Goal: Task Accomplishment & Management: Manage account settings

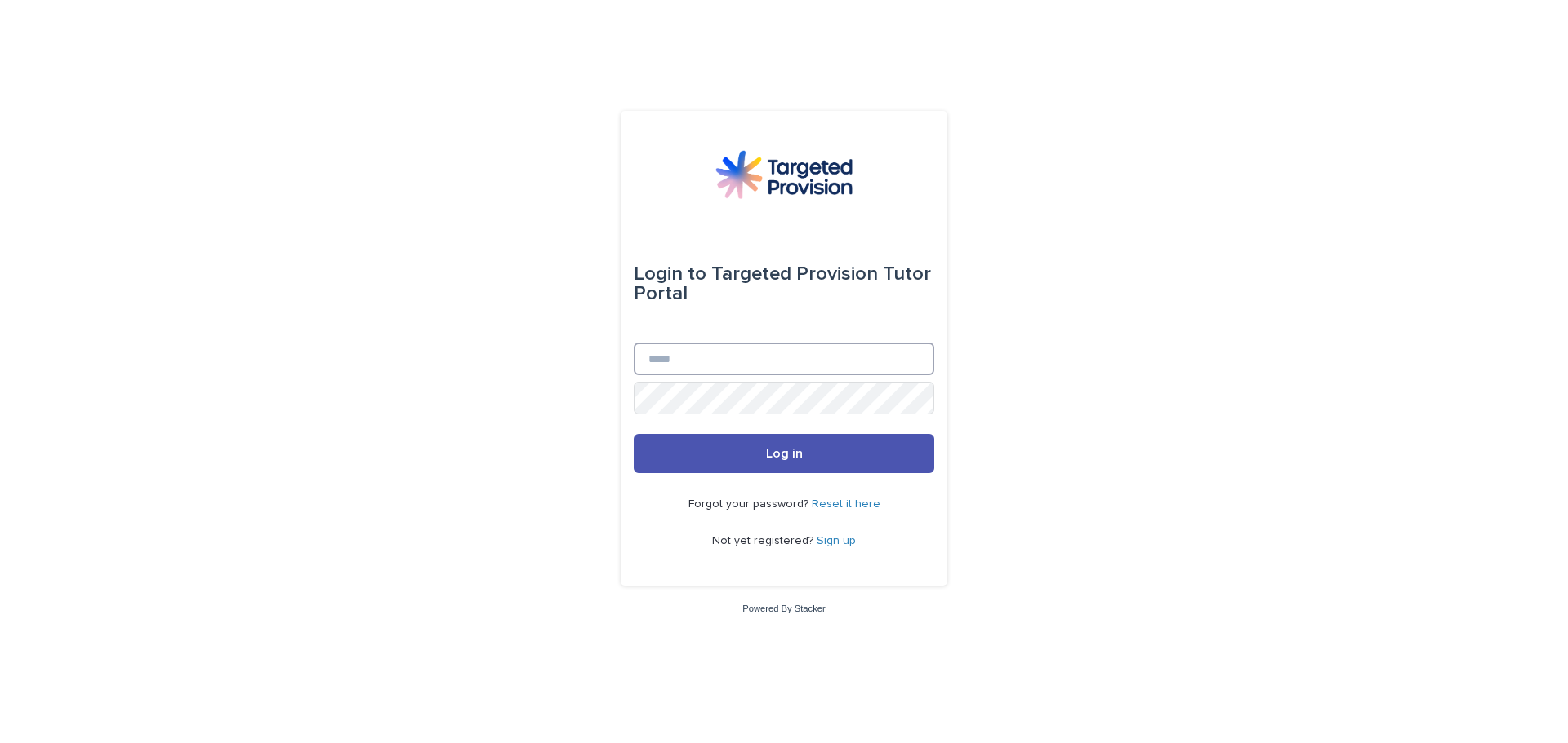
click at [687, 352] on input "Email" at bounding box center [783, 359] width 301 height 33
type input "*"
click at [829, 544] on link "Sign up" at bounding box center [837, 541] width 40 height 11
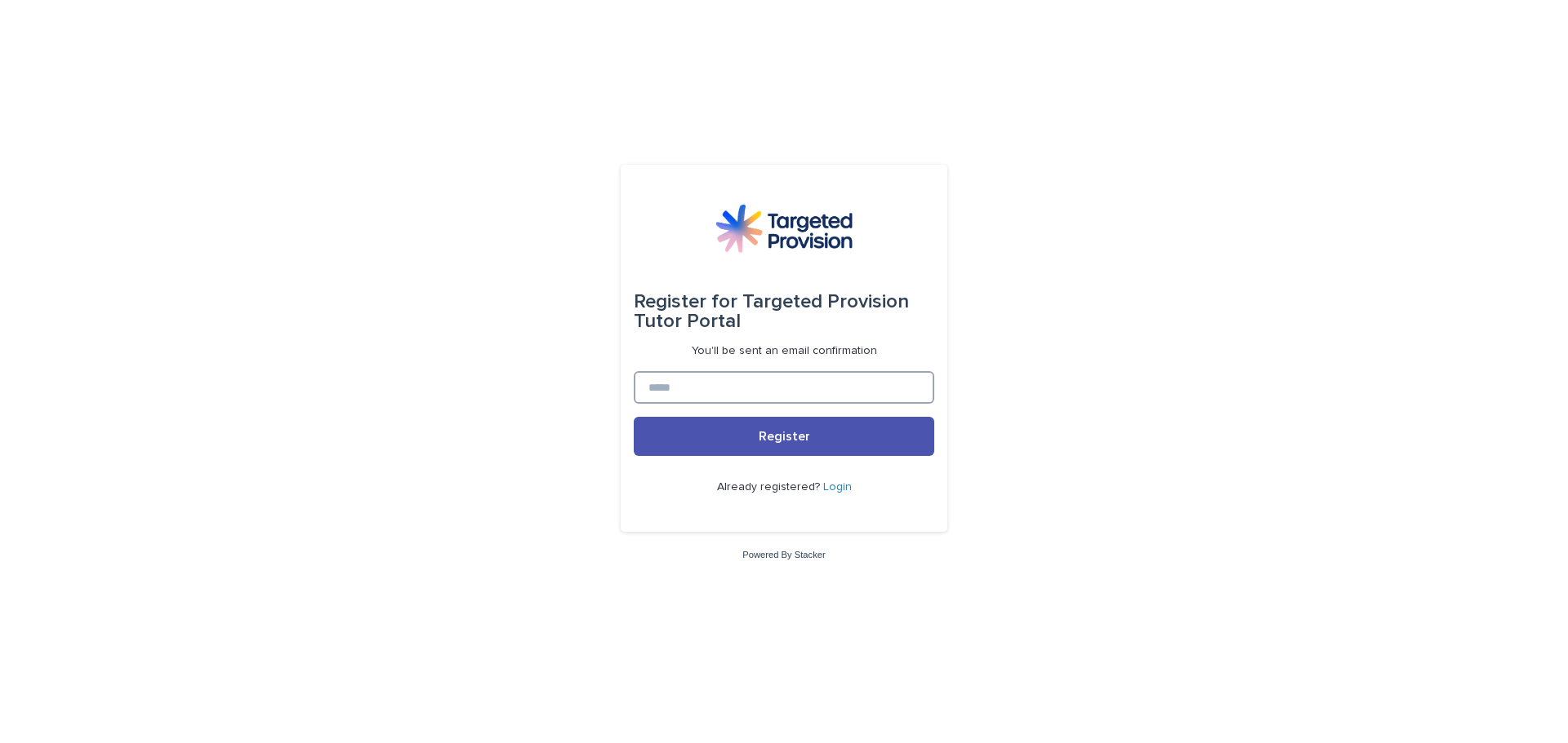
click at [674, 376] on input at bounding box center [783, 387] width 301 height 33
type input "**********"
click at [633, 417] on button "Register" at bounding box center [783, 437] width 301 height 40
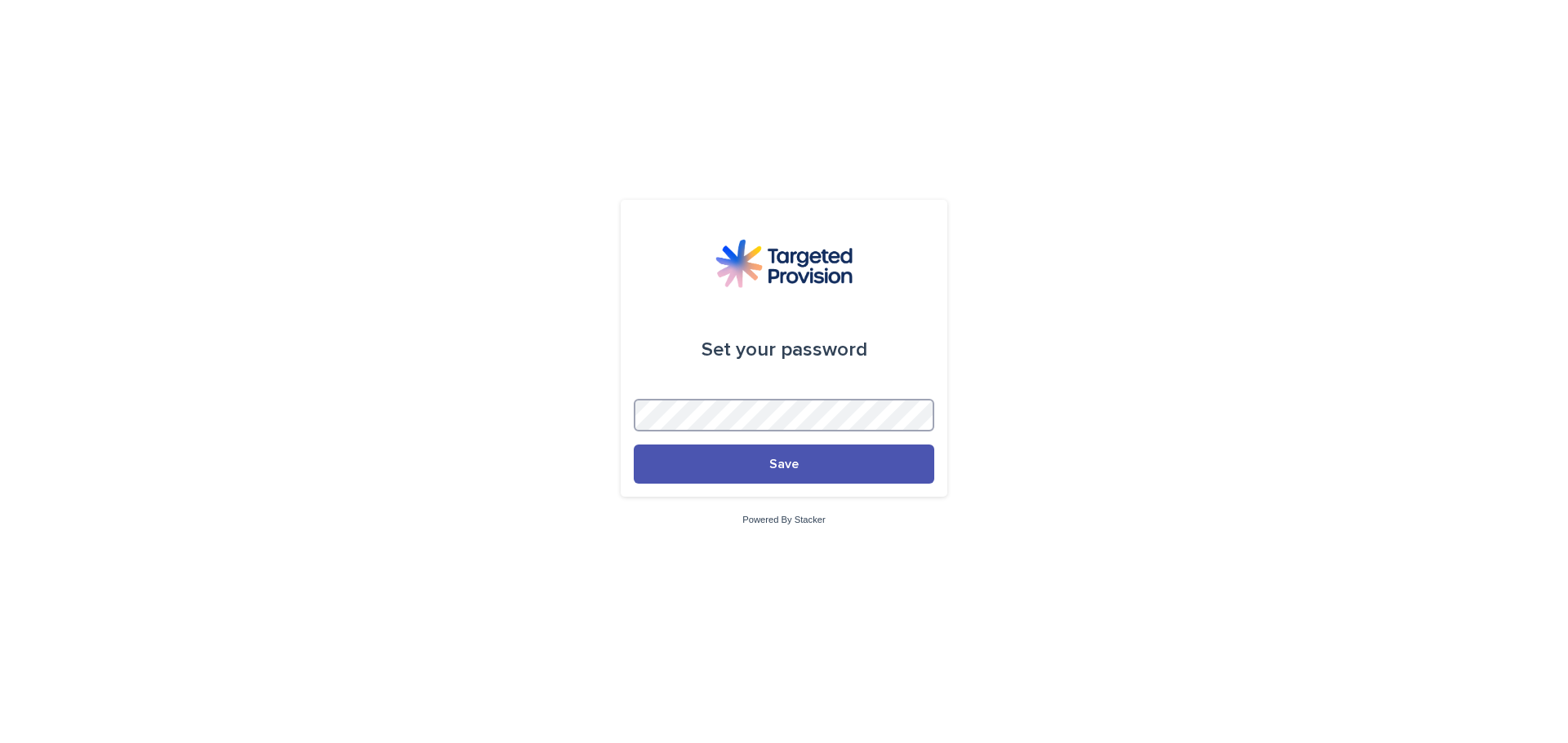
click at [633, 444] on button "Save" at bounding box center [783, 464] width 301 height 40
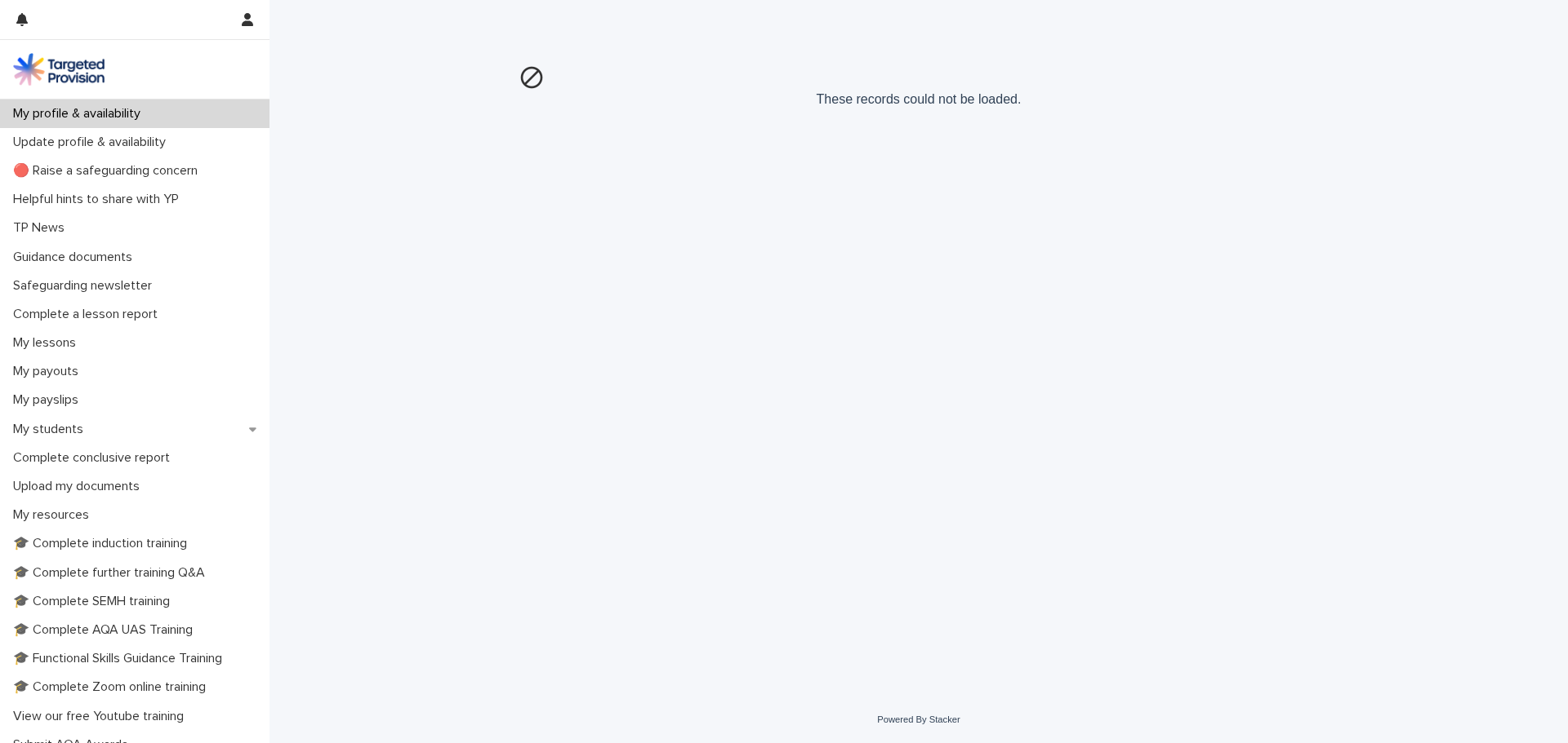
click at [48, 107] on p "My profile & availability" at bounding box center [80, 114] width 147 height 15
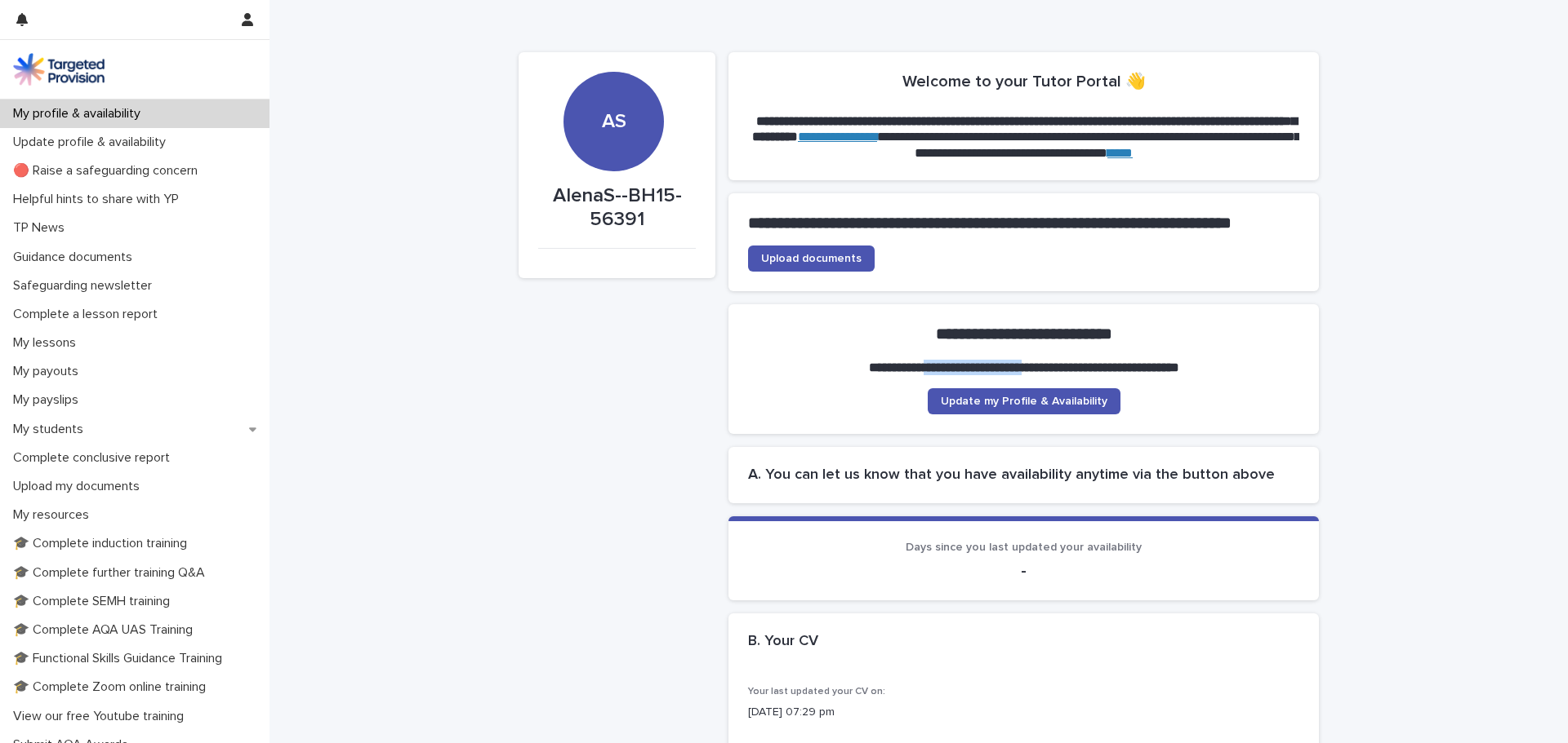
drag, startPoint x: 900, startPoint y: 386, endPoint x: 1019, endPoint y: 396, distance: 119.4
click at [1019, 396] on section "**********" at bounding box center [1023, 369] width 590 height 130
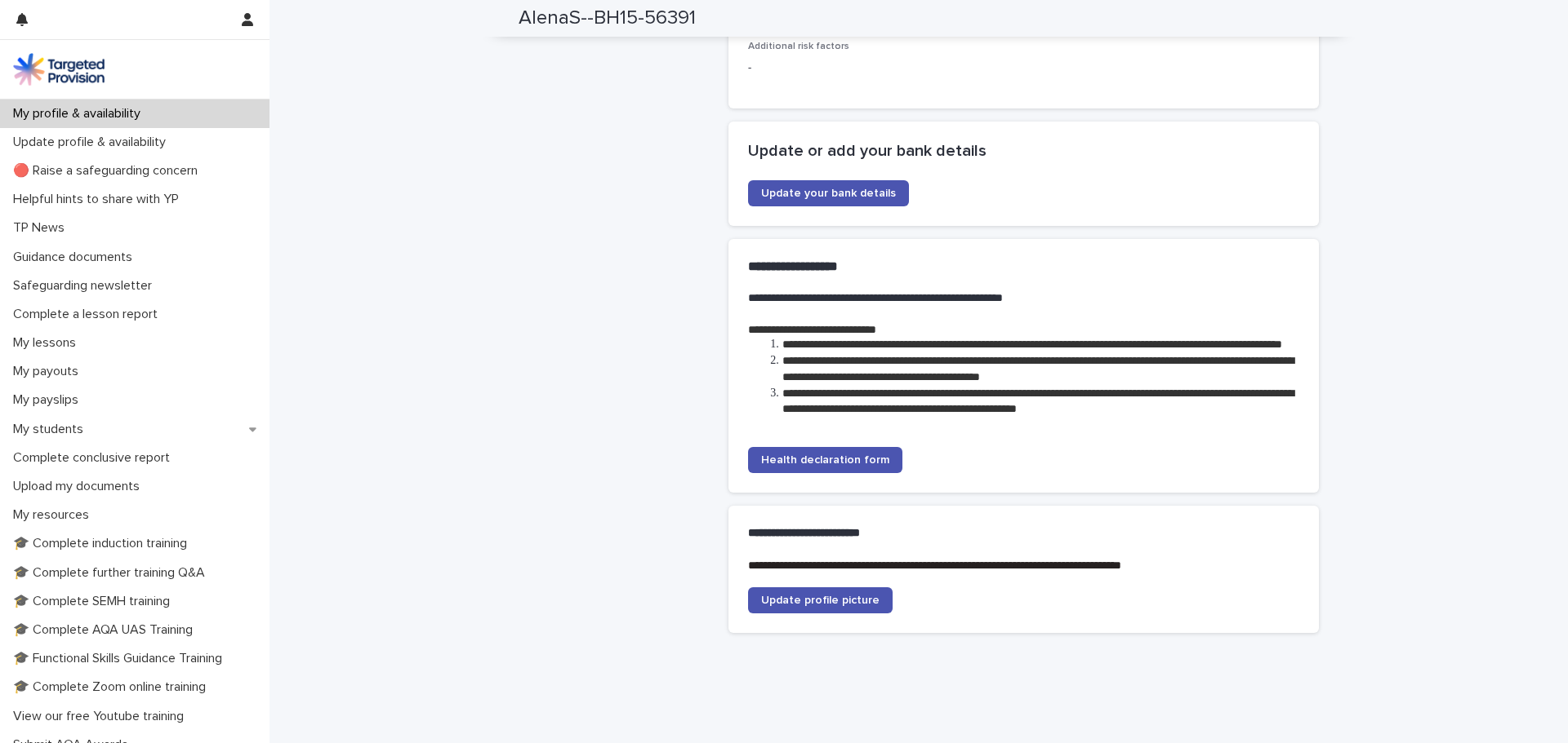
scroll to position [2611, 0]
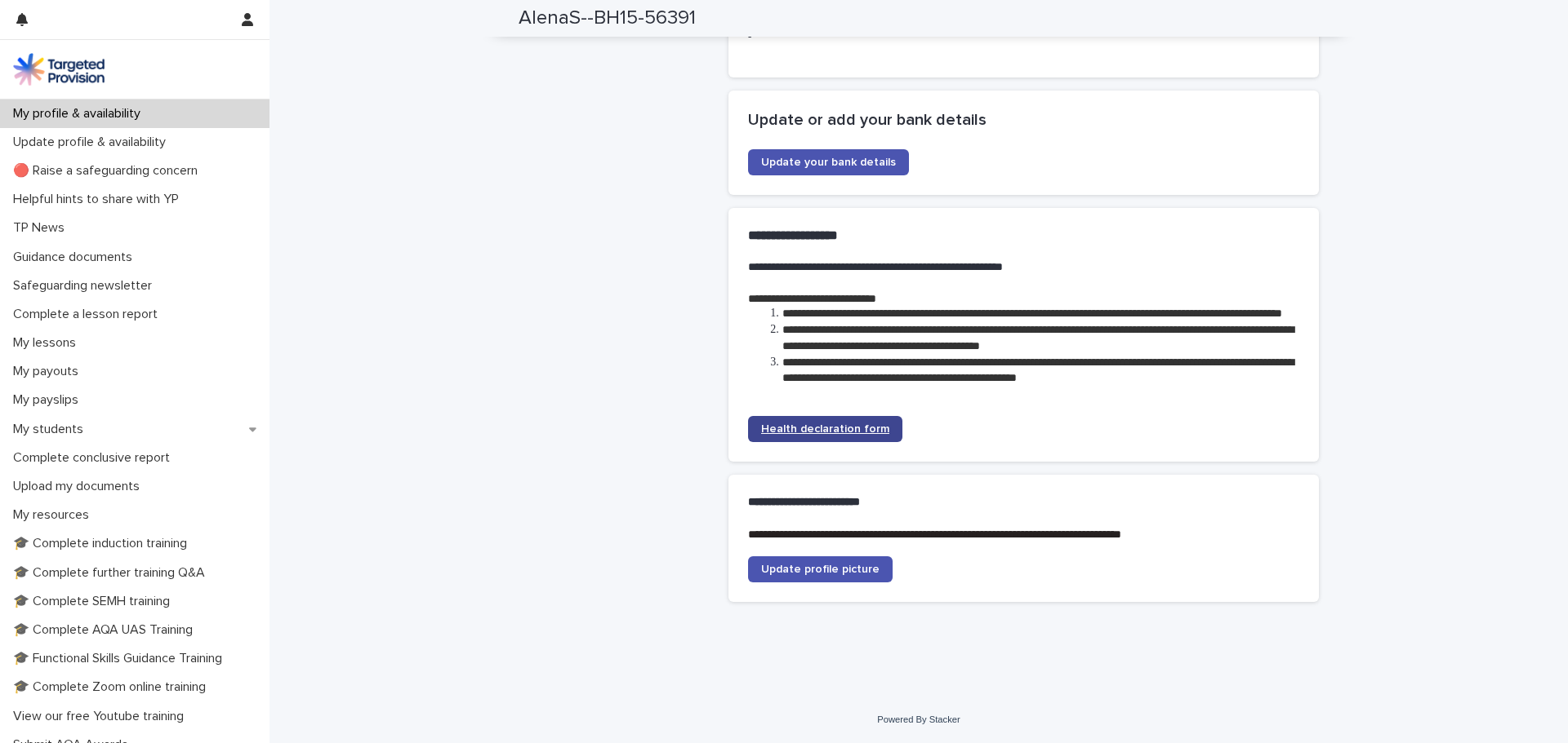
click at [813, 435] on span "Health declaration form" at bounding box center [825, 429] width 128 height 11
click at [866, 572] on span "Update profile picture" at bounding box center [821, 570] width 119 height 11
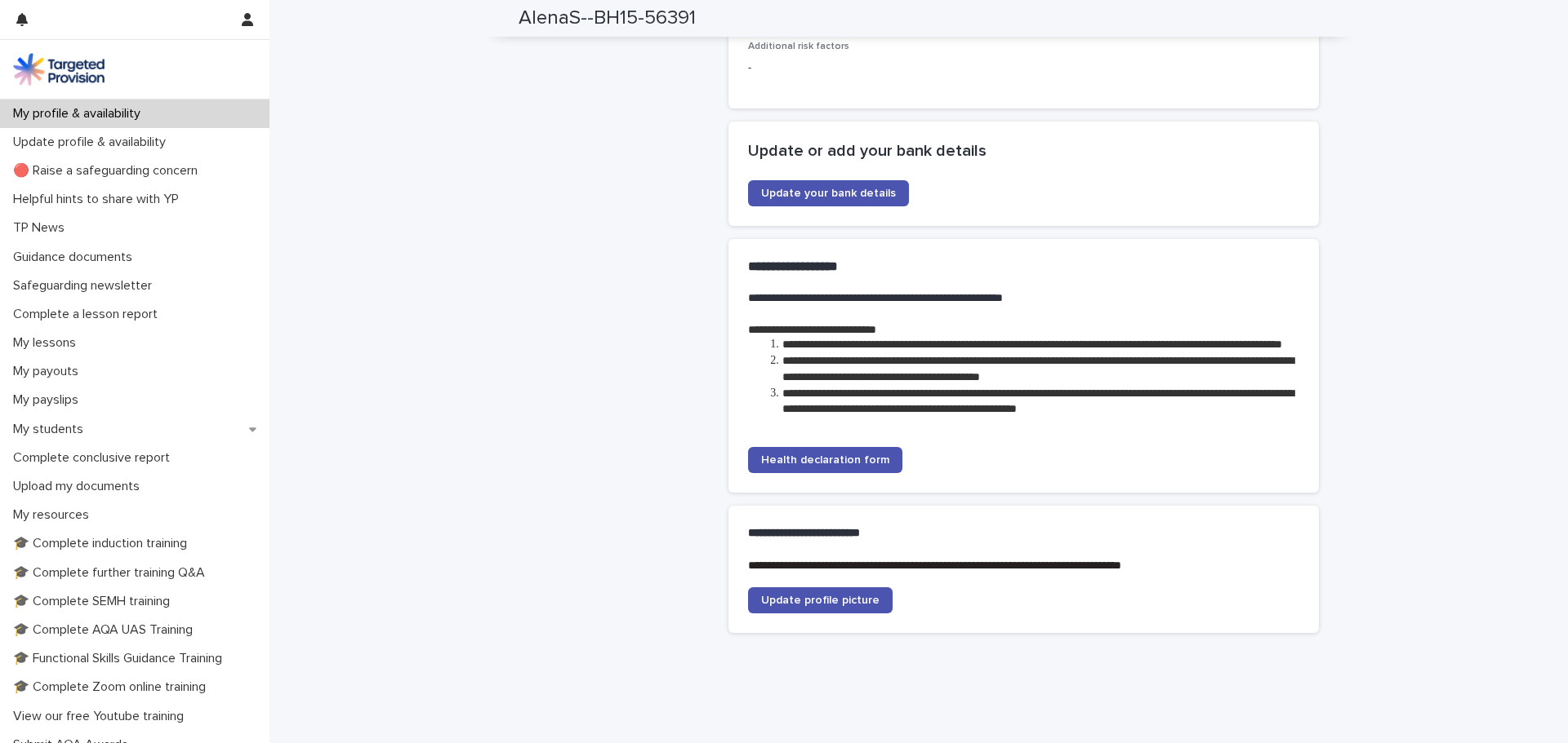
scroll to position [2547, 0]
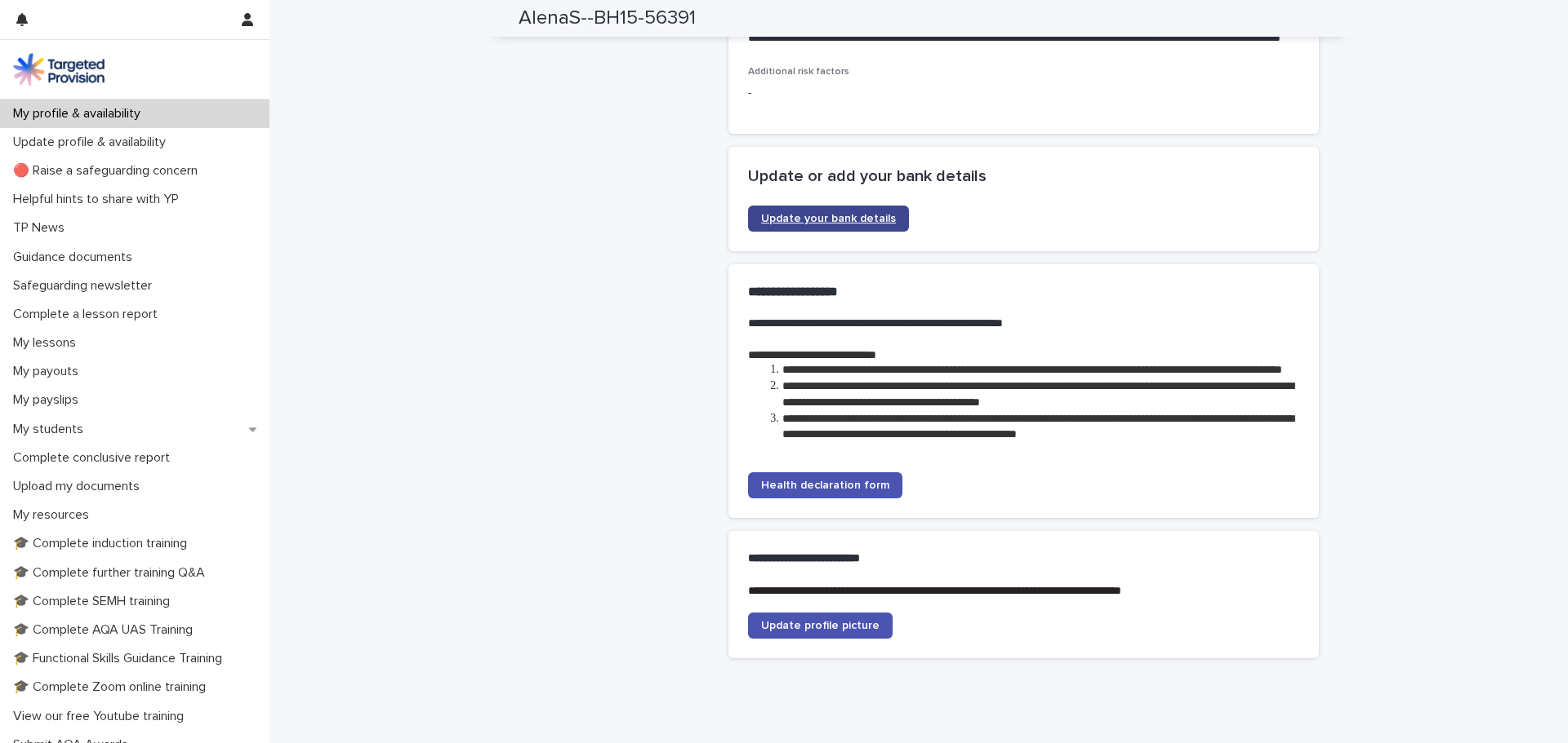
click at [797, 232] on link "Update your bank details" at bounding box center [828, 218] width 161 height 26
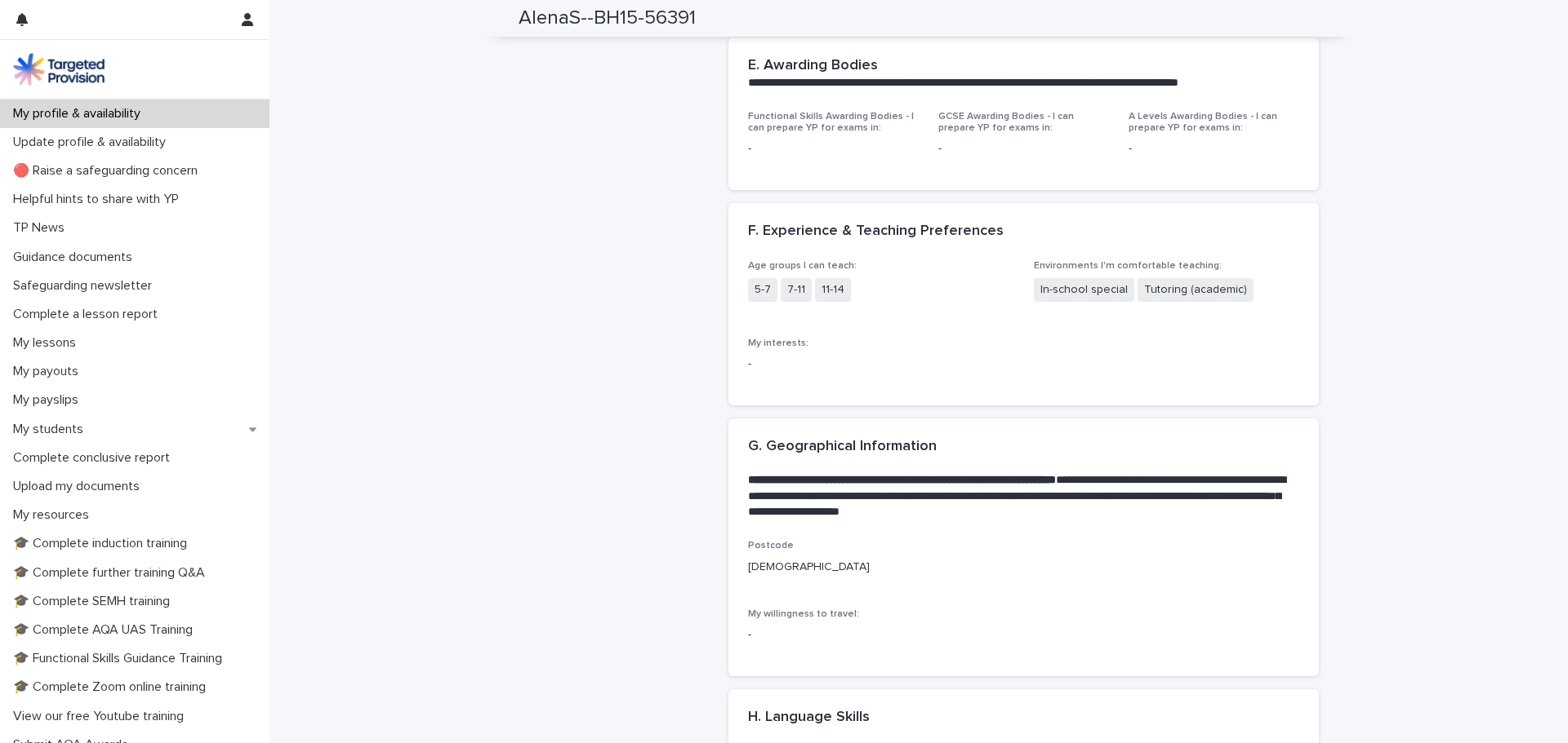
scroll to position [1428, 0]
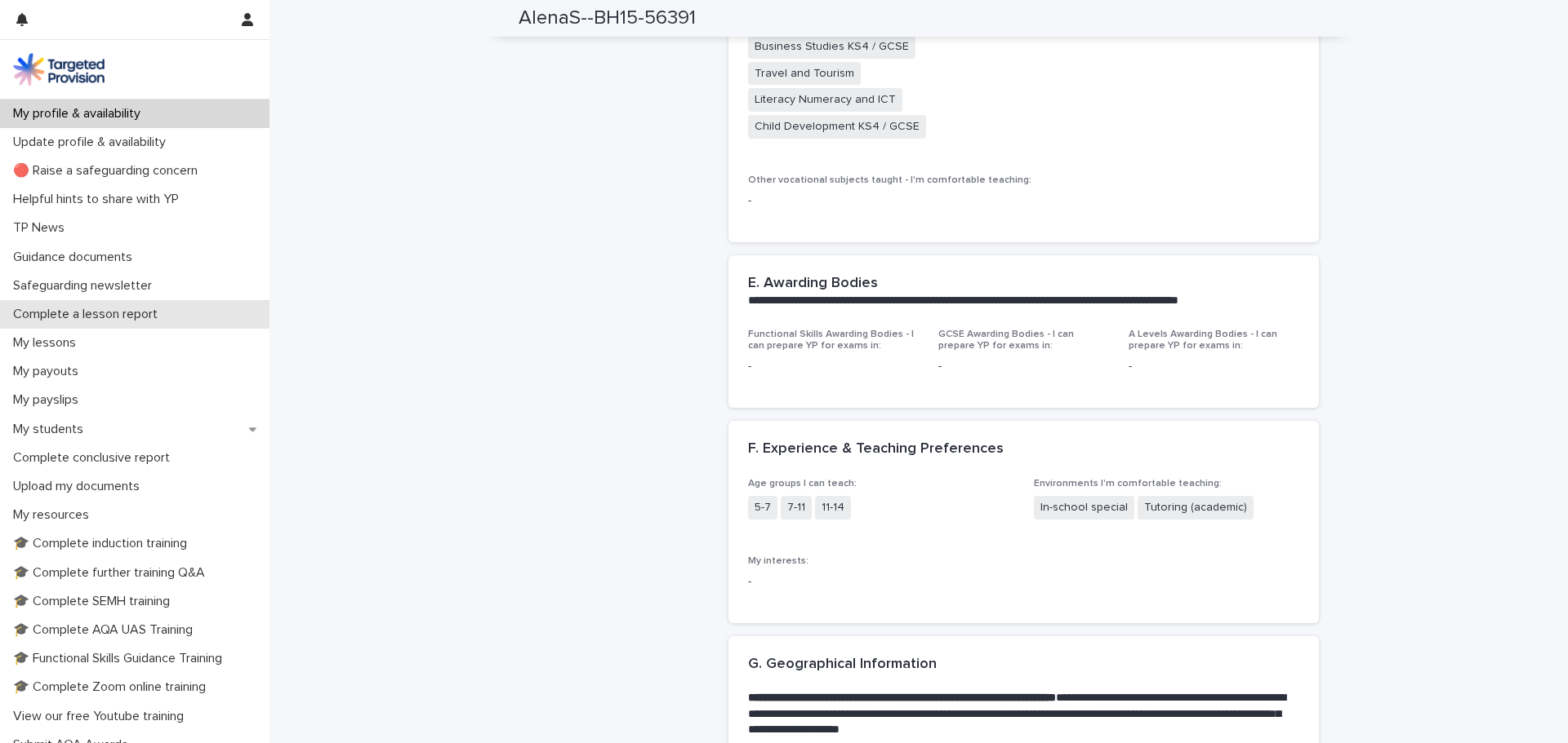
click at [65, 314] on p "Complete a lesson report" at bounding box center [89, 315] width 164 height 15
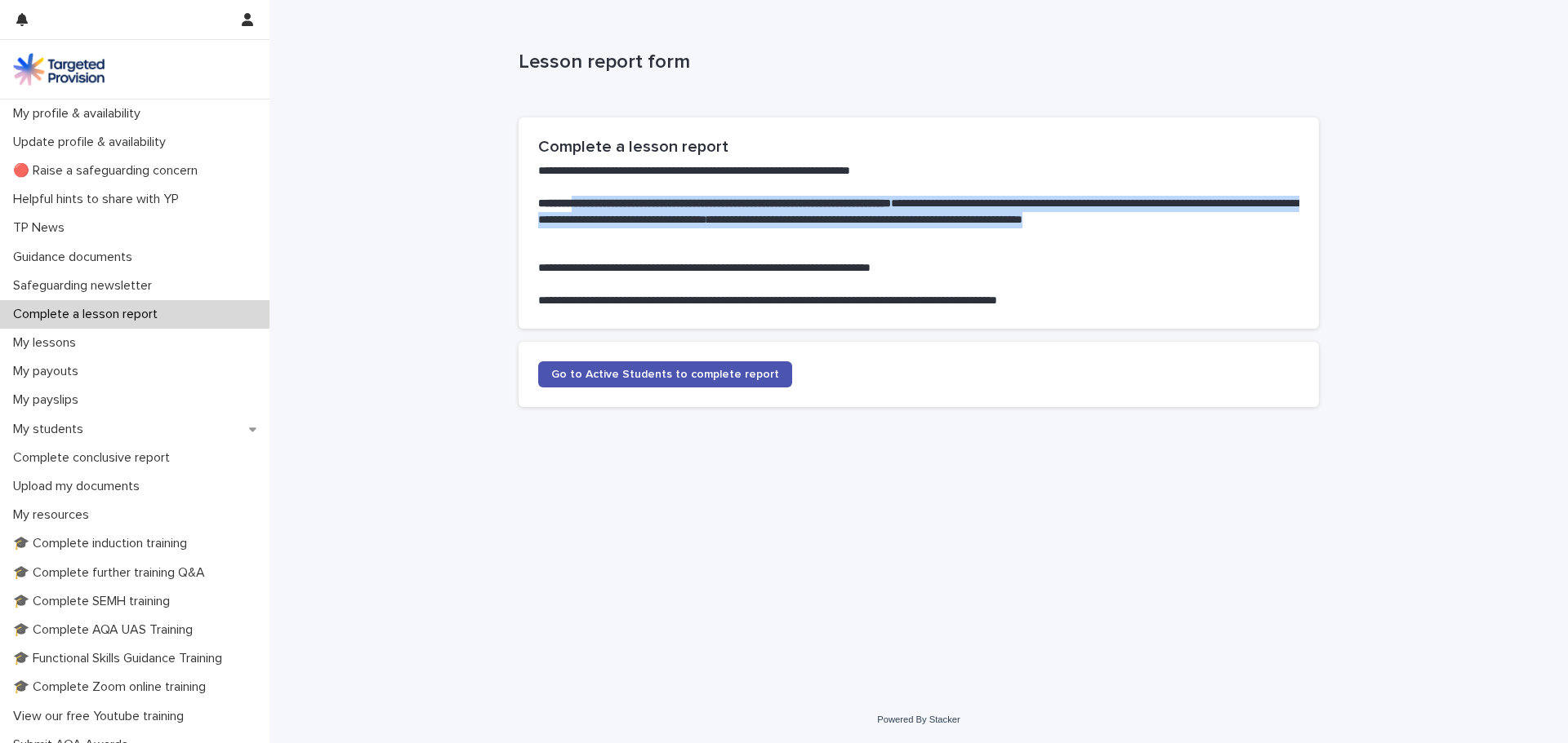
drag, startPoint x: 602, startPoint y: 204, endPoint x: 806, endPoint y: 229, distance: 205.5
click at [806, 229] on p "**********" at bounding box center [919, 220] width 761 height 49
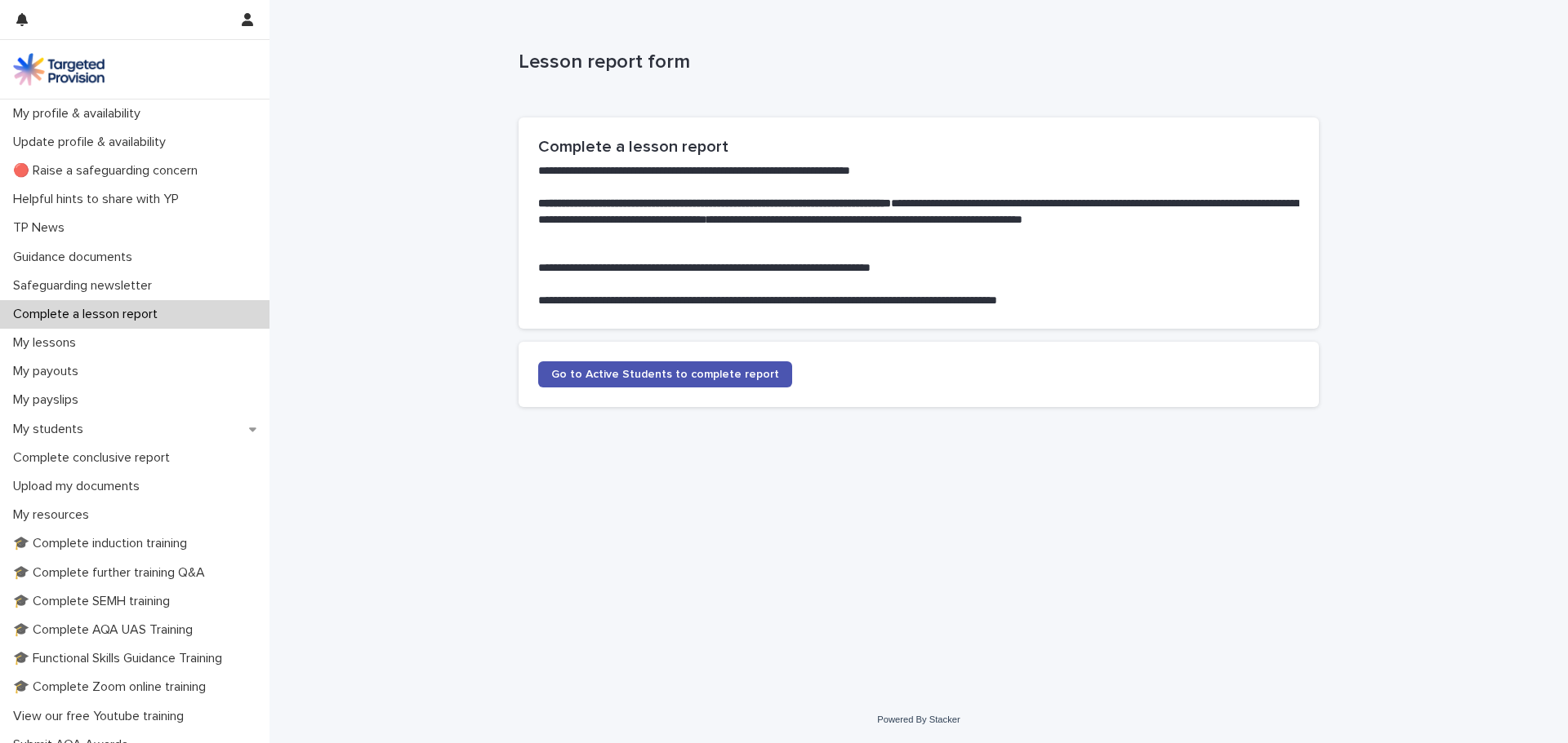
click at [707, 260] on p at bounding box center [919, 251] width 761 height 16
click at [640, 376] on span "Go to Active Students to complete report" at bounding box center [665, 375] width 228 height 11
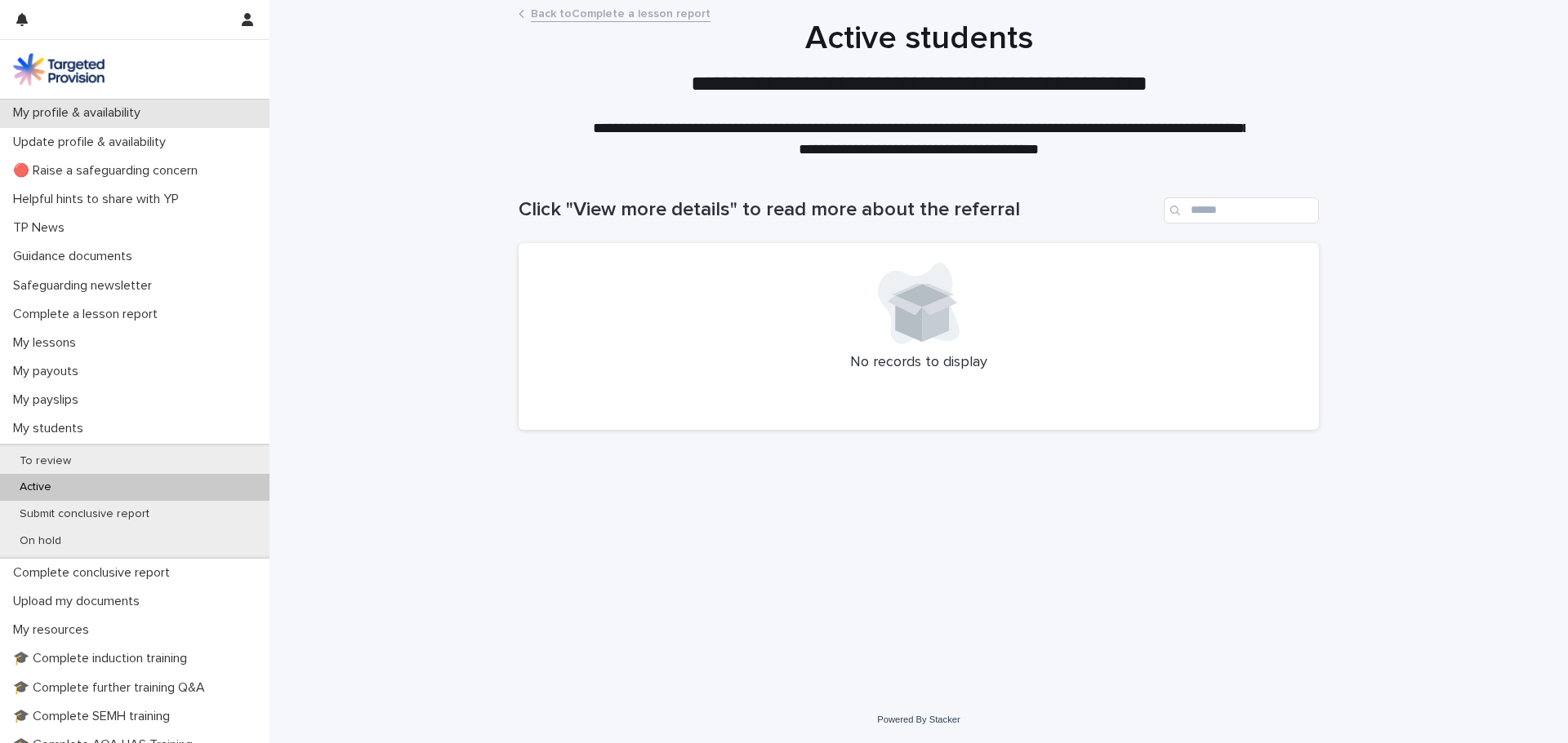
click at [57, 109] on p "My profile & availability" at bounding box center [80, 113] width 147 height 15
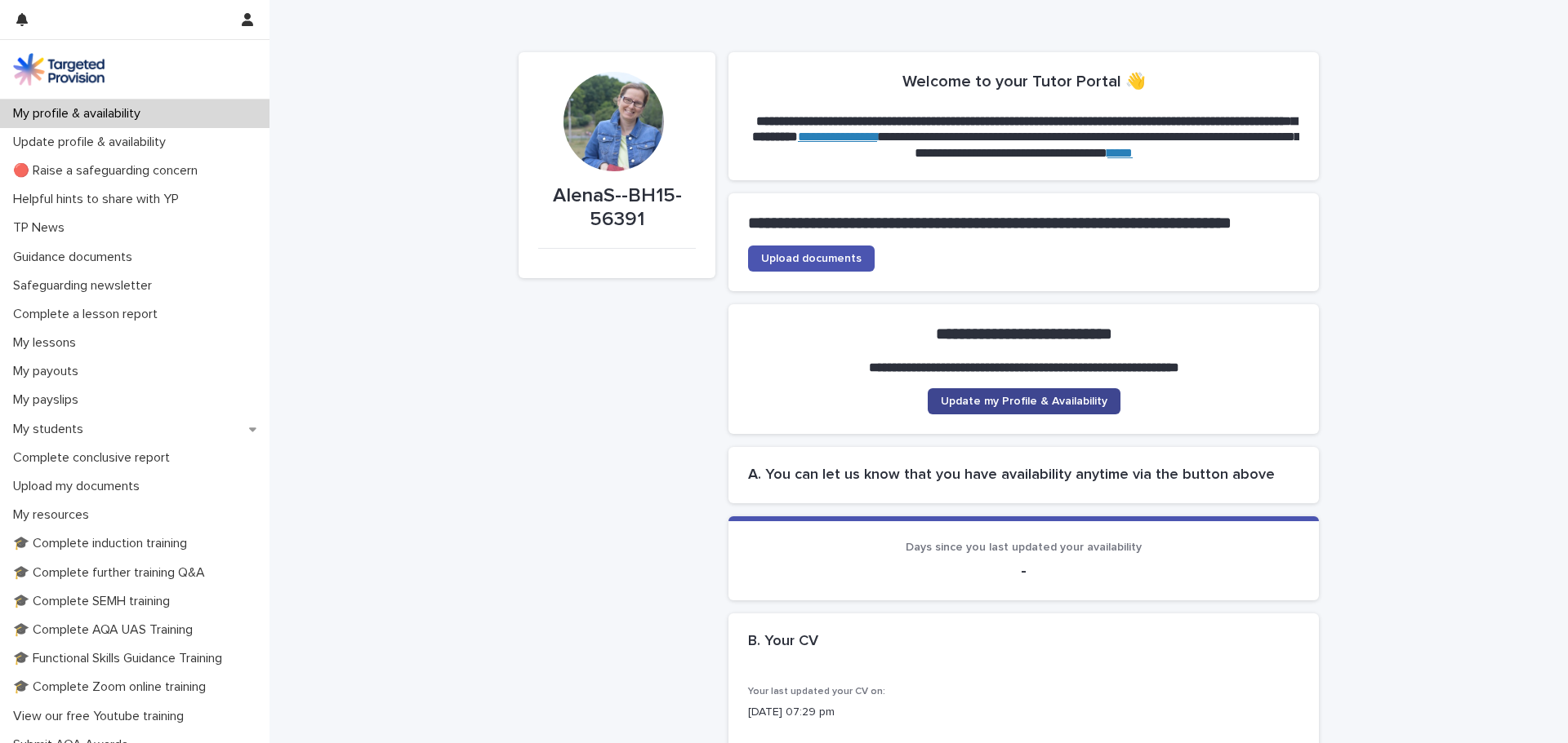
click at [954, 407] on span "Update my Profile & Availability" at bounding box center [1023, 401] width 167 height 11
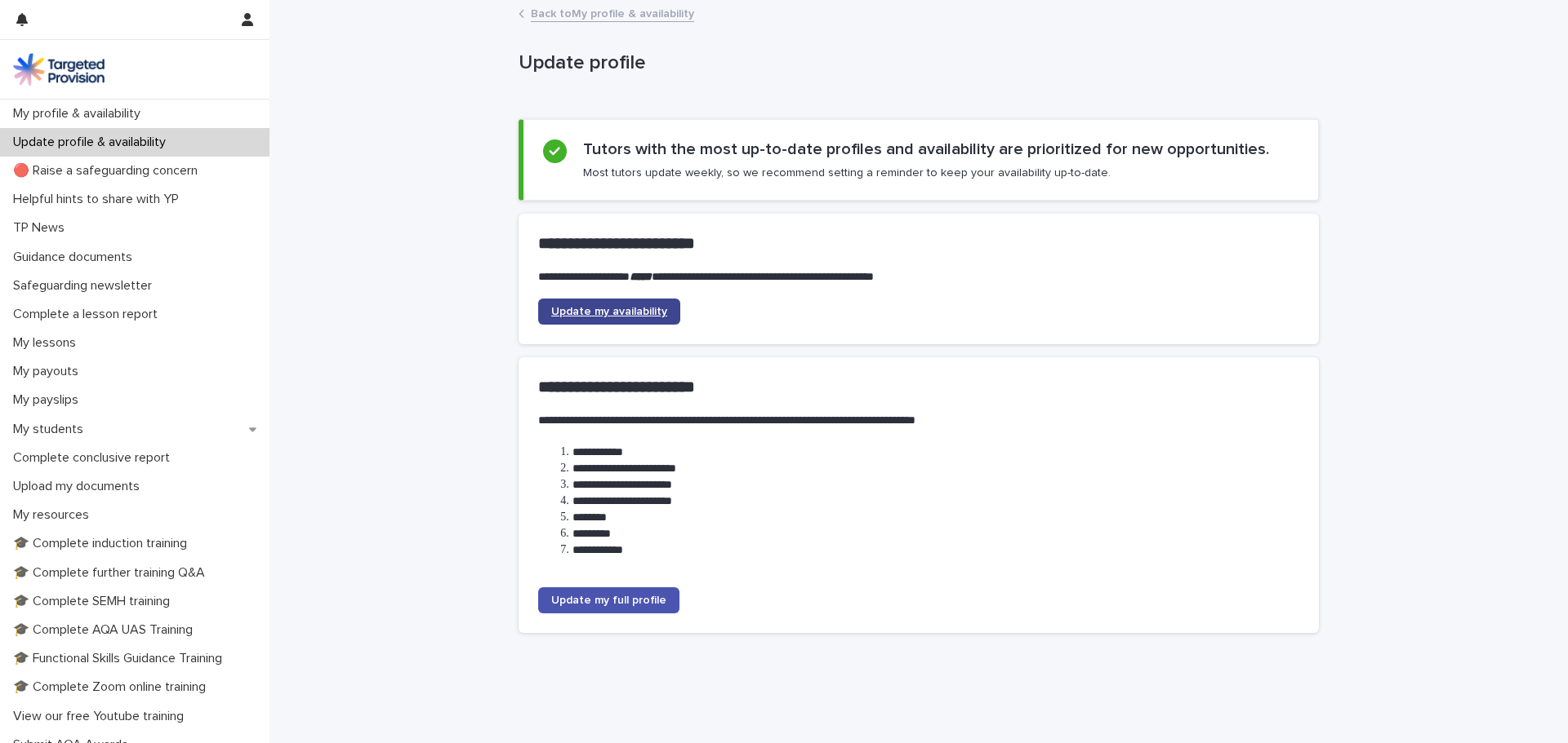
click at [612, 309] on span "Update my availability" at bounding box center [609, 312] width 116 height 11
click at [74, 119] on p "My profile & availability" at bounding box center [80, 114] width 147 height 15
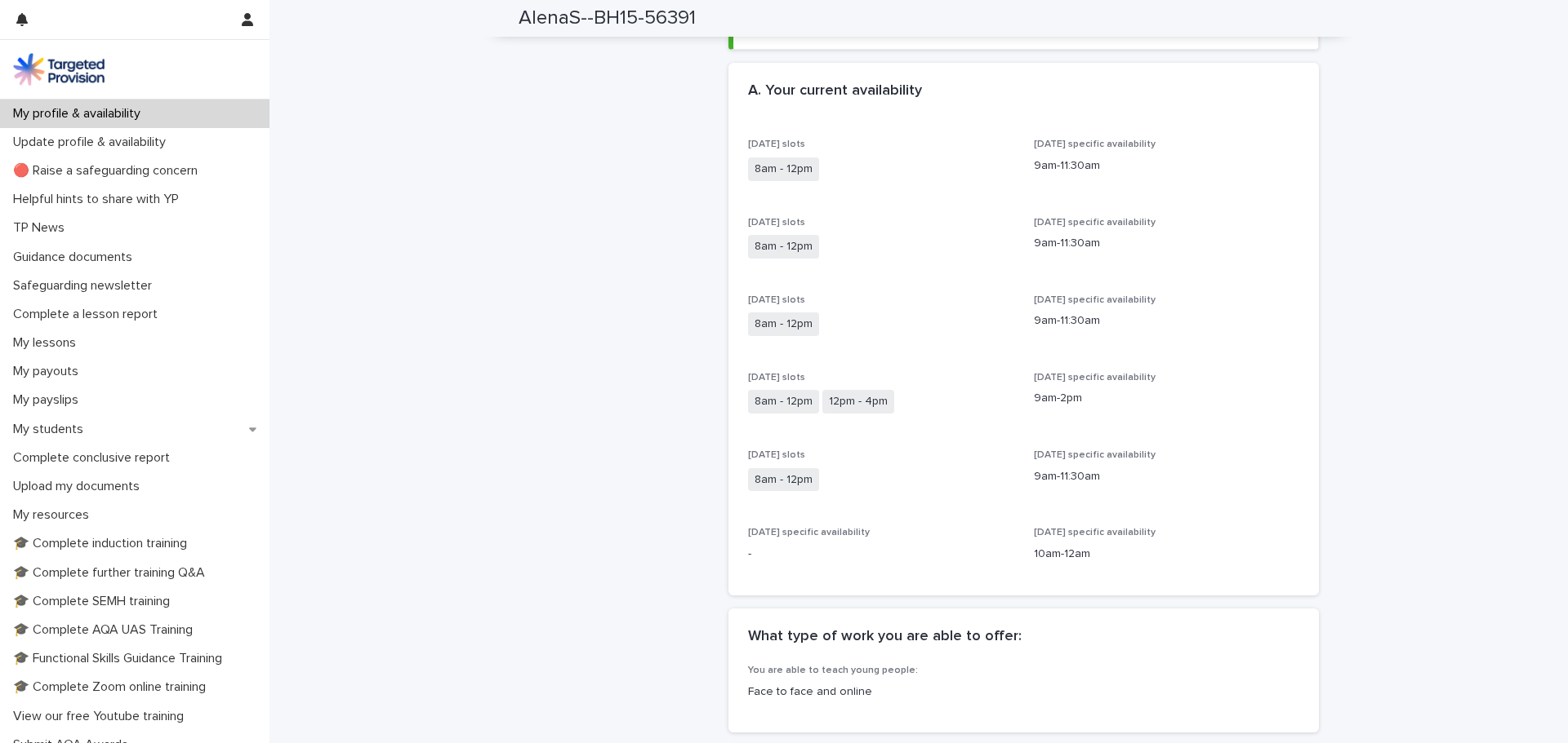
scroll to position [163, 0]
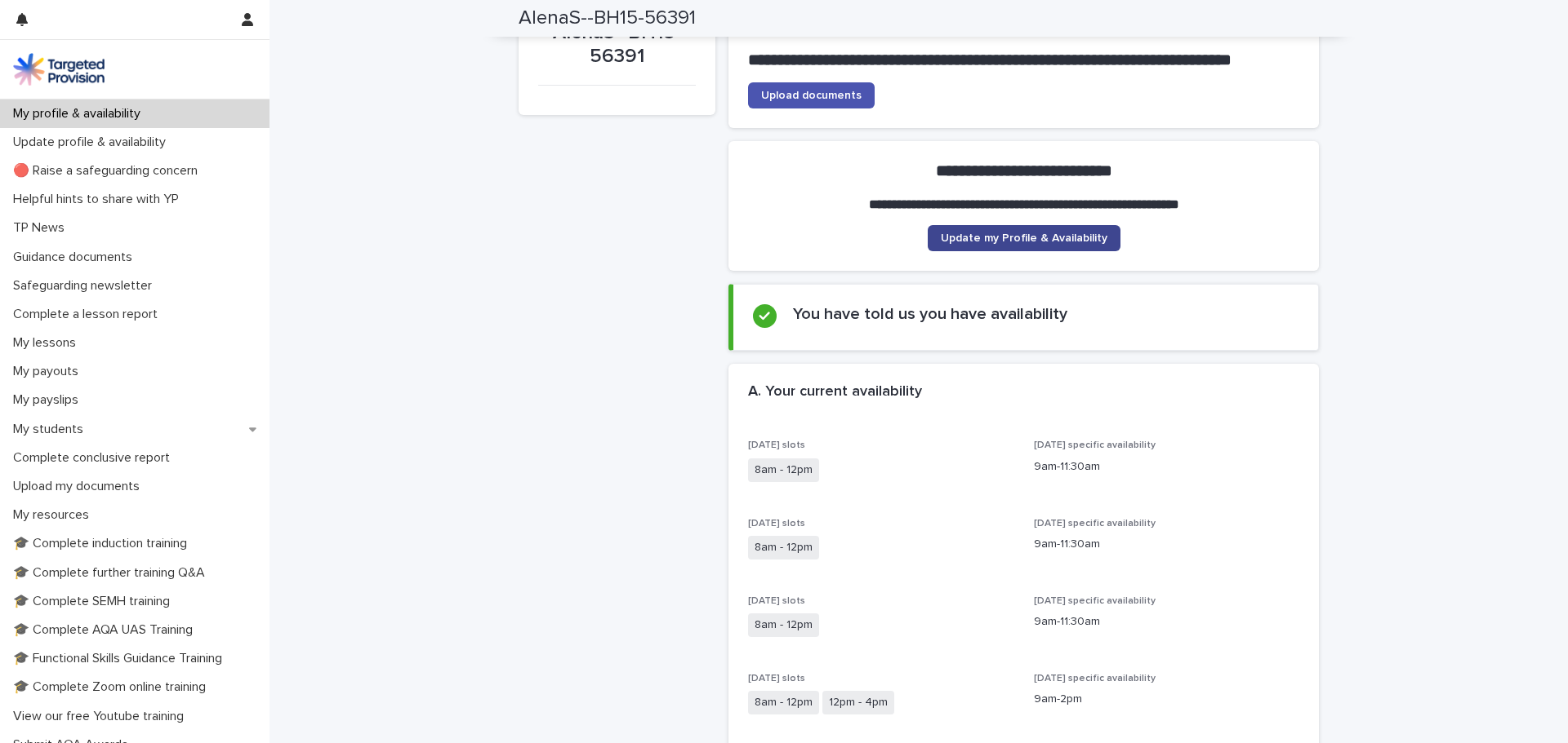
click at [969, 244] on span "Update my Profile & Availability" at bounding box center [1023, 238] width 167 height 11
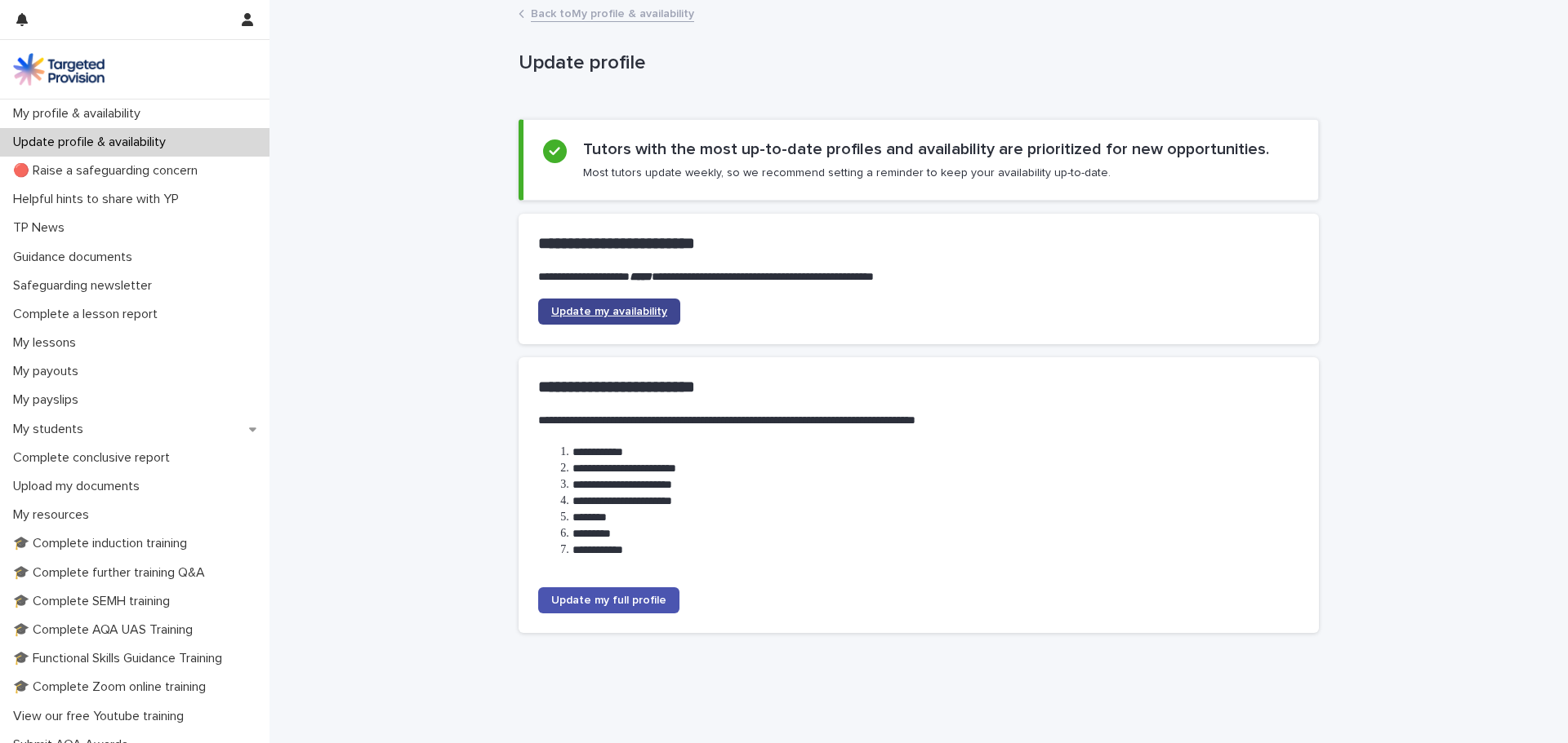
click at [638, 315] on span "Update my availability" at bounding box center [609, 312] width 116 height 11
click at [616, 311] on span "Update my availability" at bounding box center [609, 312] width 116 height 11
click at [49, 142] on p "Update profile & availability" at bounding box center [92, 142] width 172 height 15
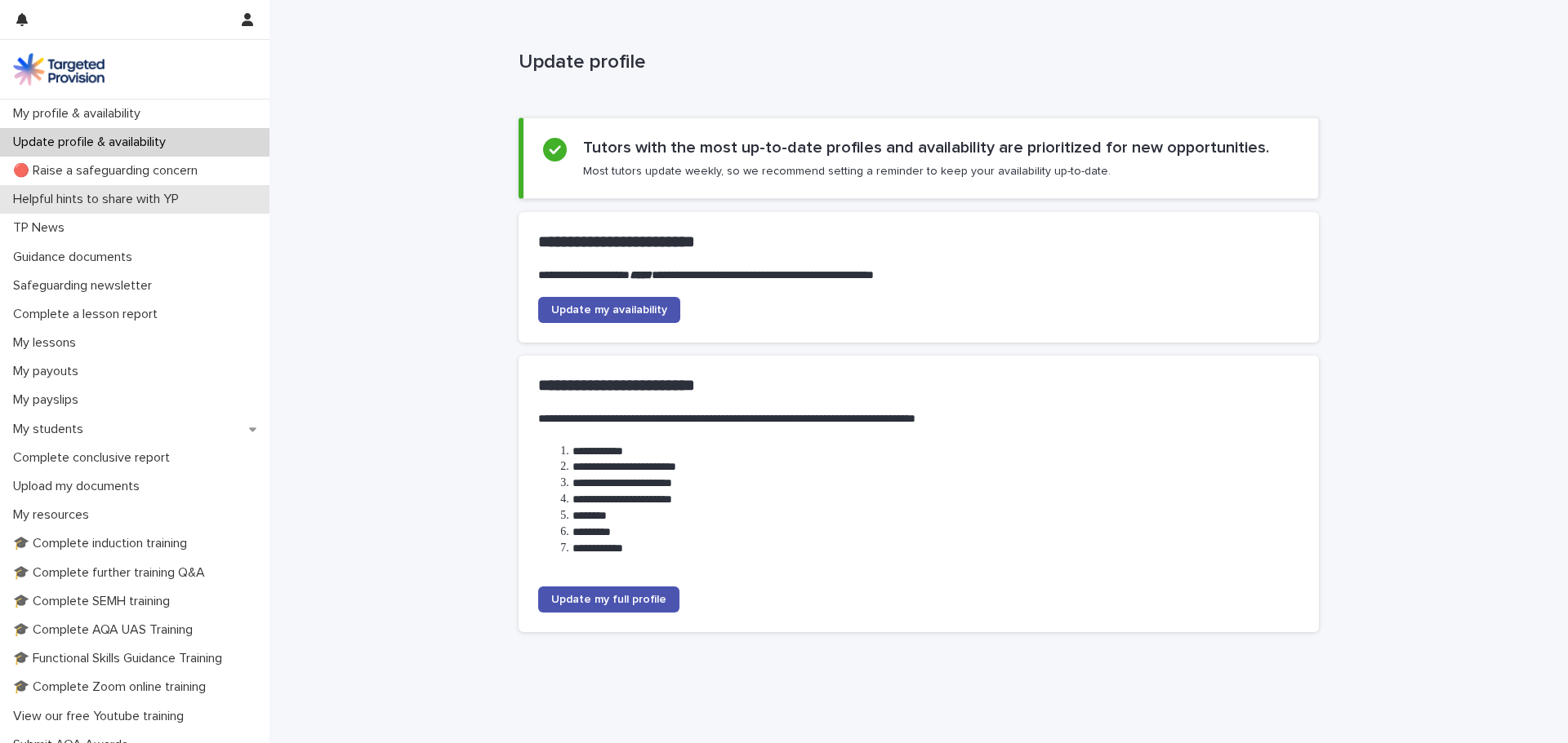
click at [131, 200] on p "Helpful hints to share with YP" at bounding box center [99, 200] width 186 height 15
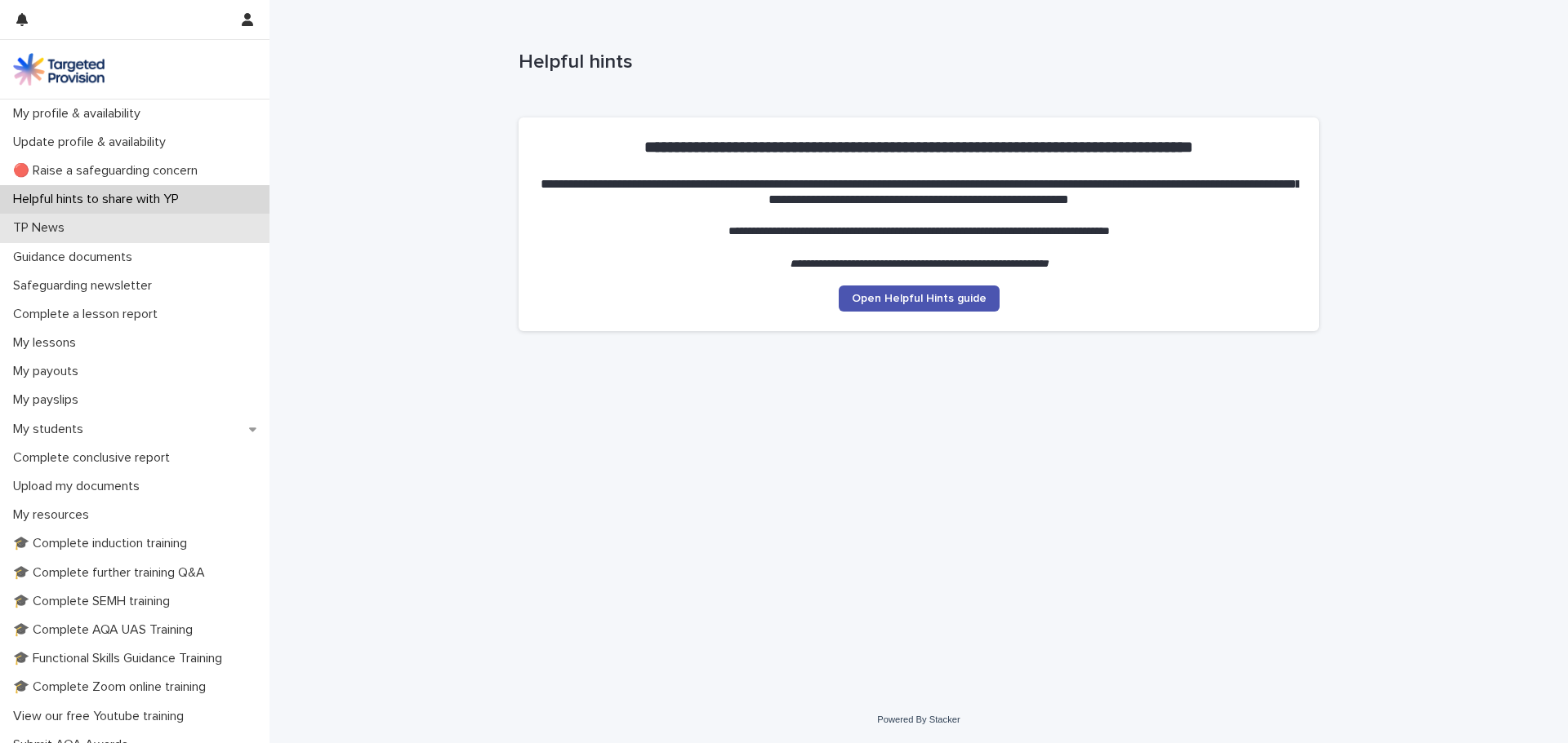
click at [85, 221] on div "TP News" at bounding box center [135, 228] width 270 height 28
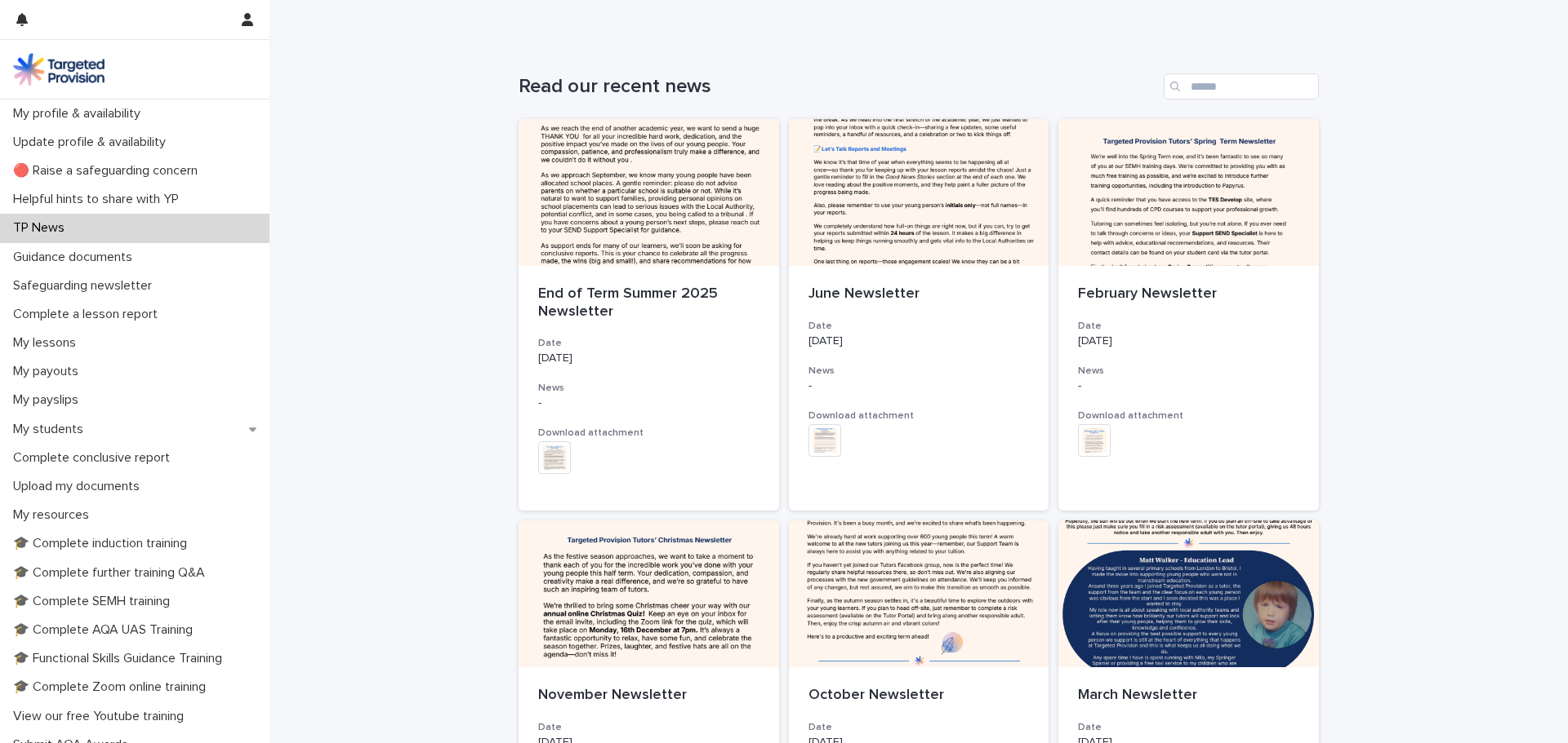
scroll to position [163, 0]
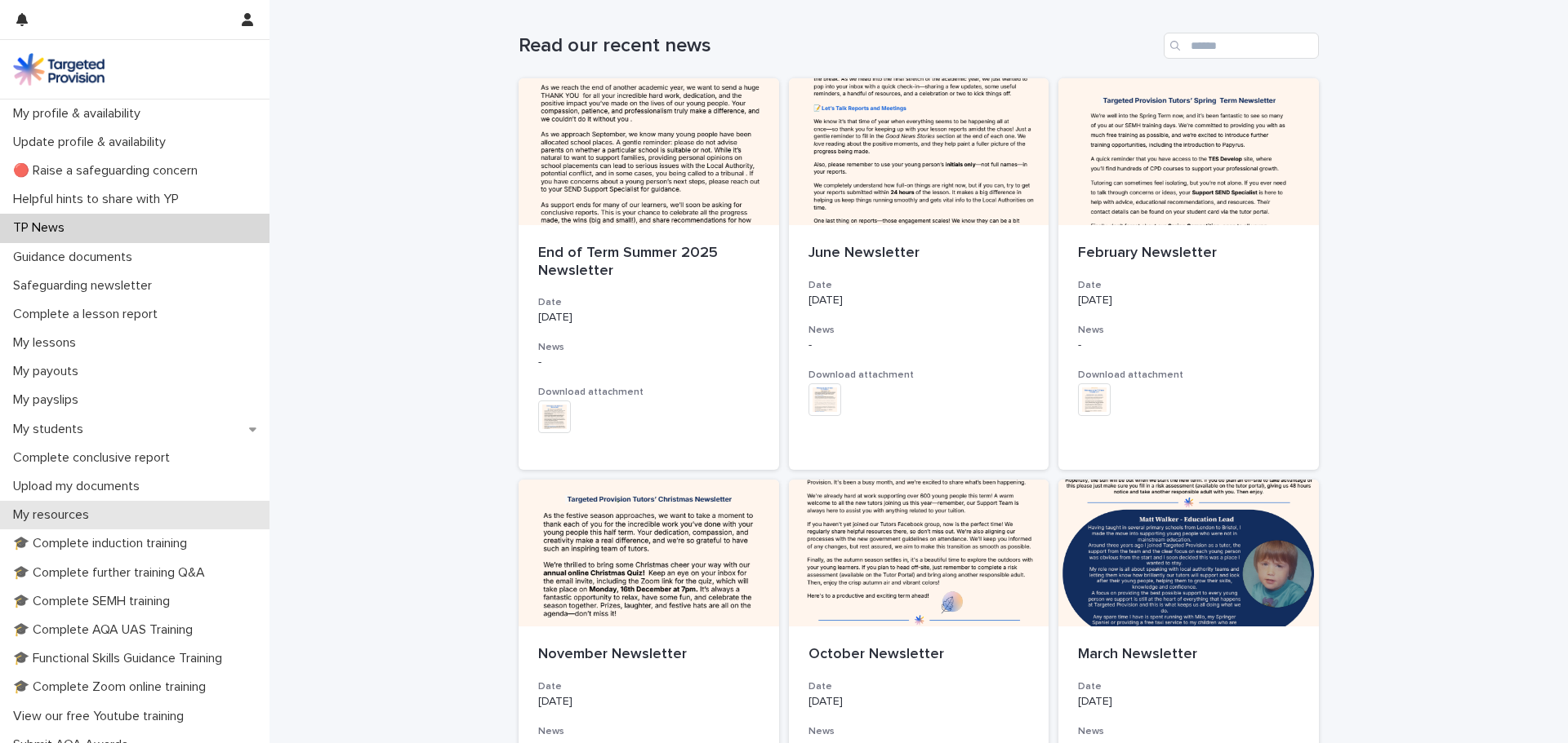
click at [91, 511] on p "My resources" at bounding box center [54, 515] width 95 height 15
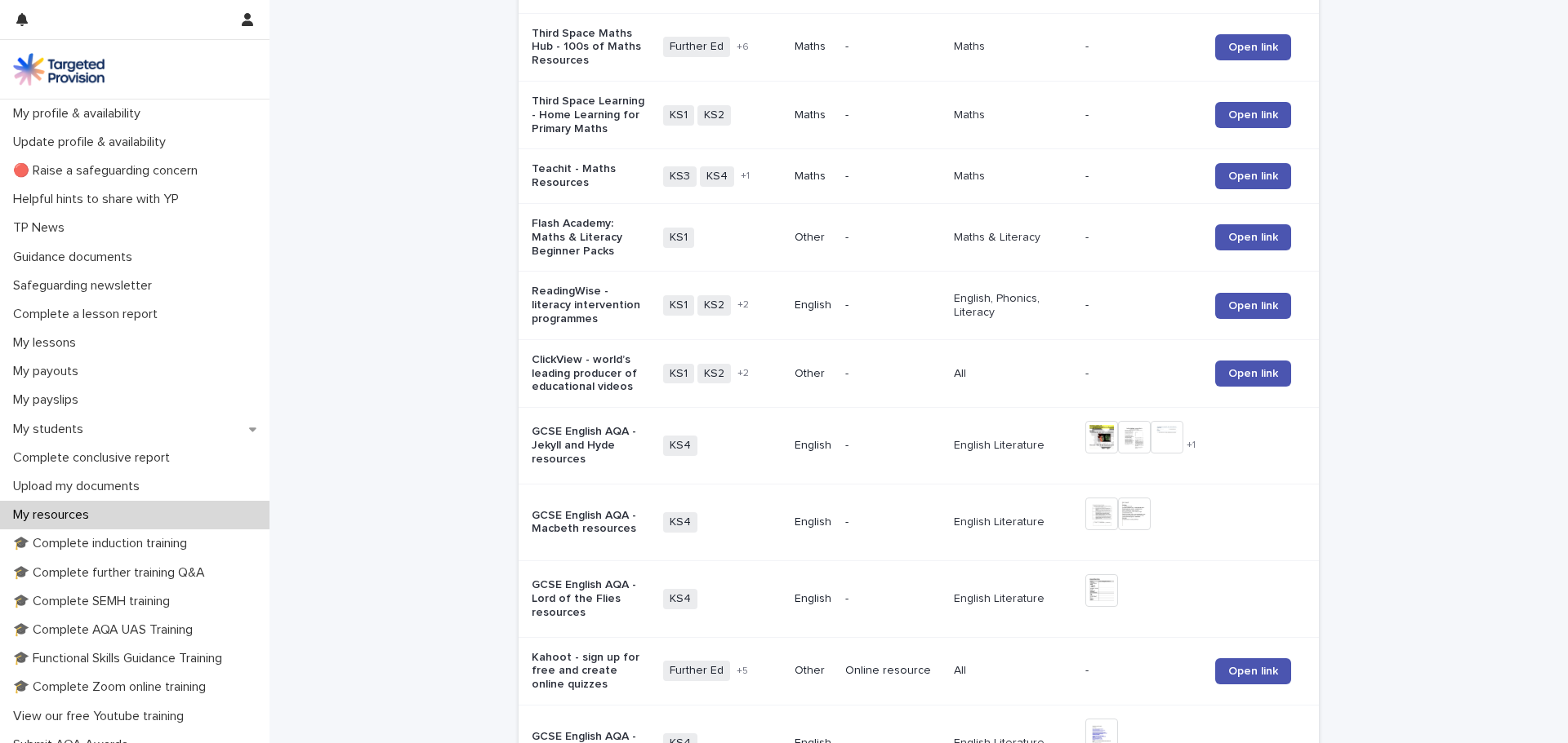
scroll to position [82, 0]
